Goal: Information Seeking & Learning: Learn about a topic

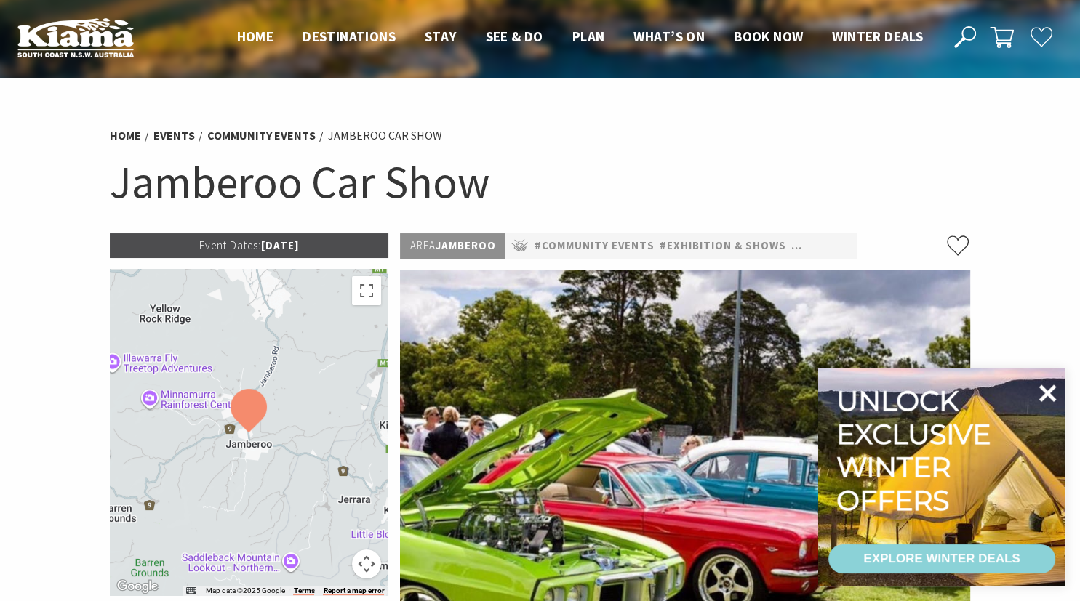
click at [1051, 395] on icon at bounding box center [1047, 393] width 35 height 35
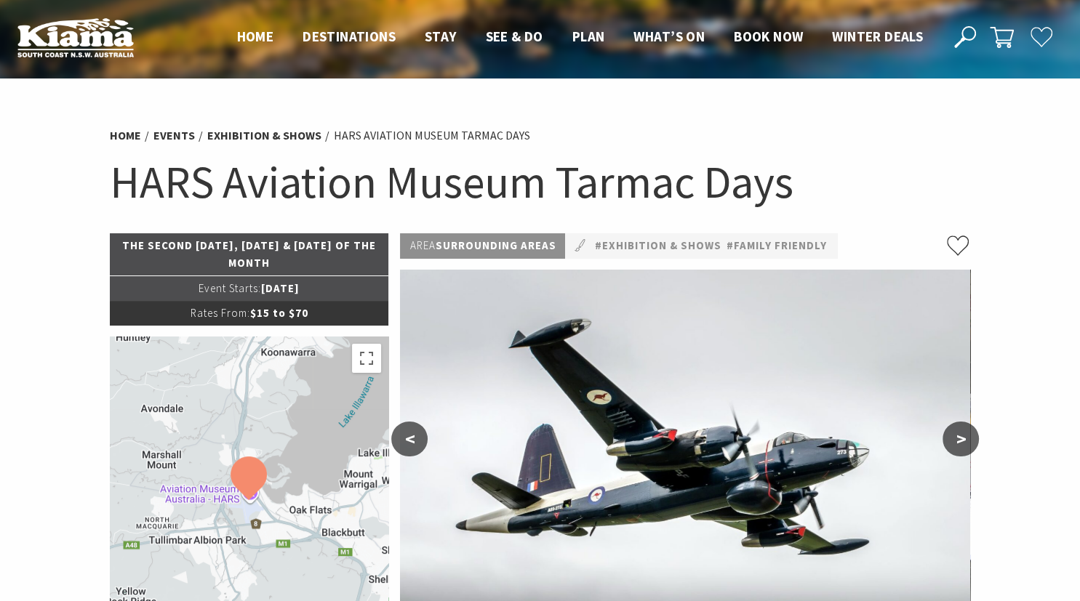
scroll to position [76, 0]
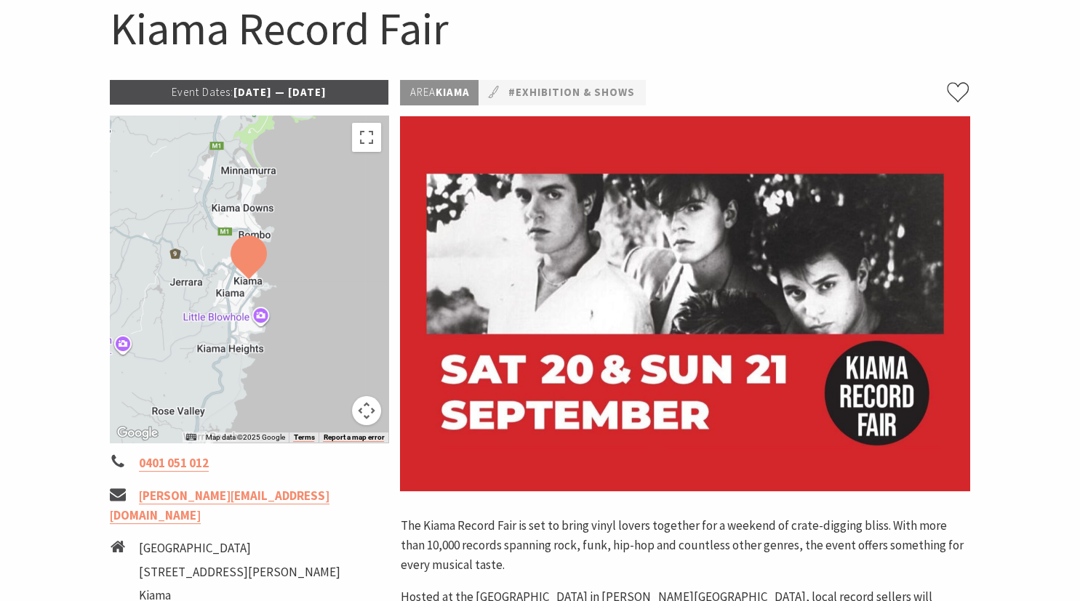
scroll to position [537, 0]
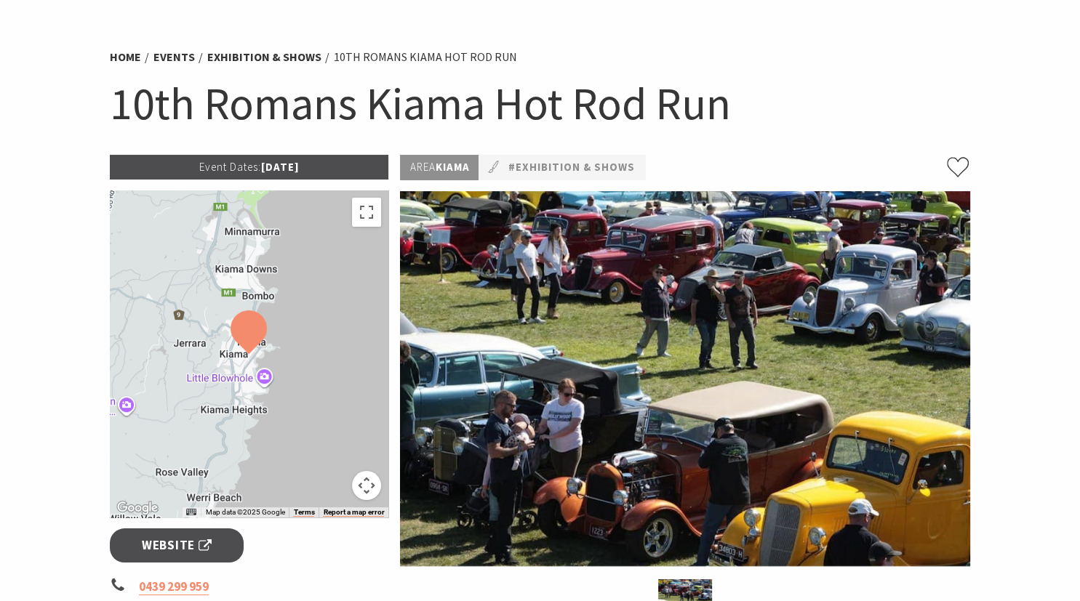
scroll to position [76, 0]
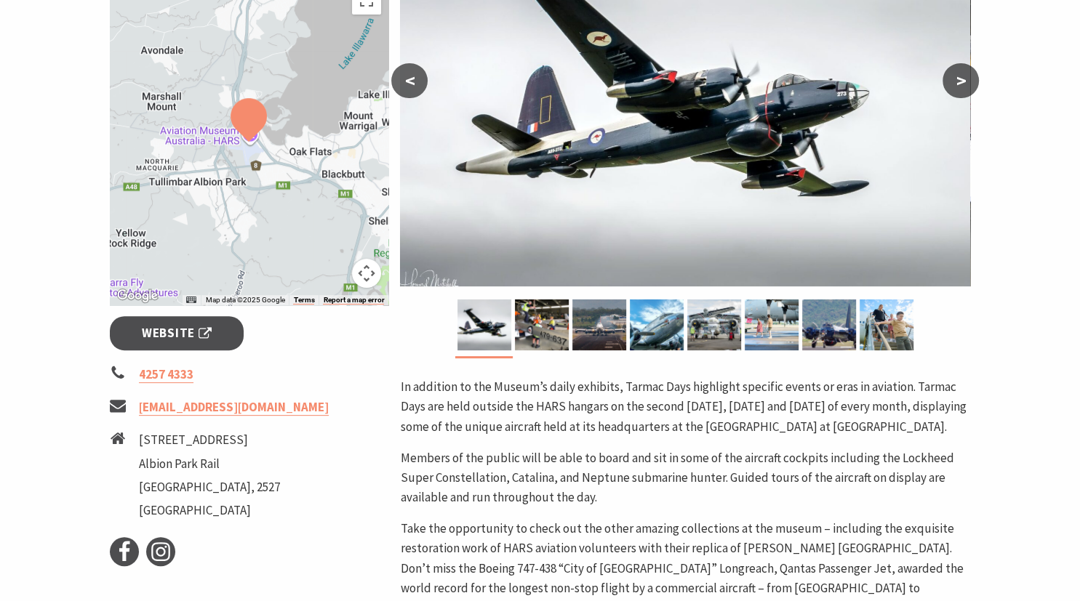
scroll to position [384, 0]
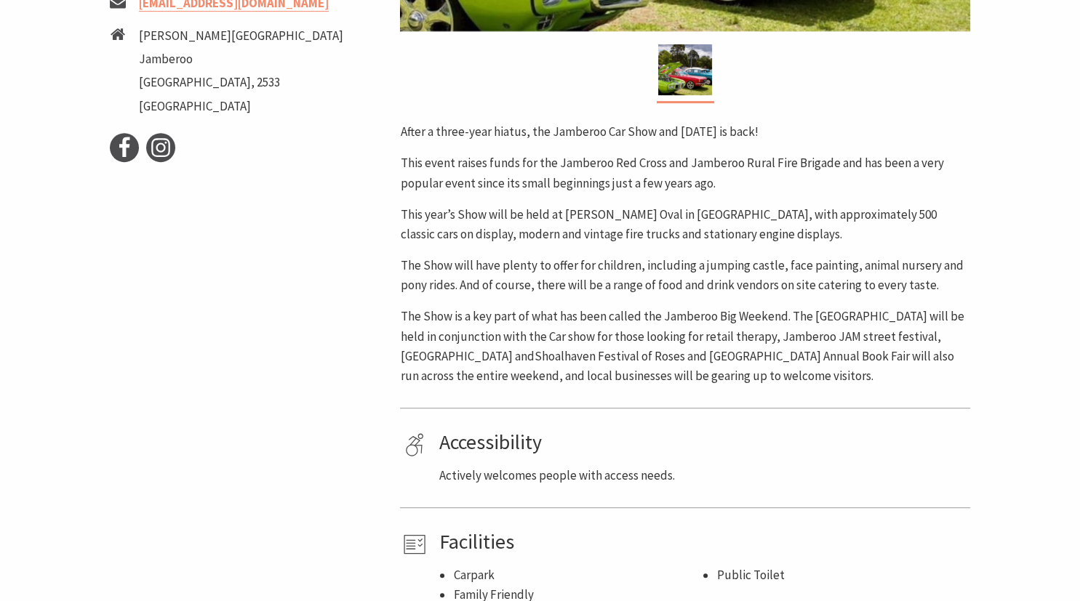
scroll to position [230, 0]
